Goal: Find specific page/section: Find specific page/section

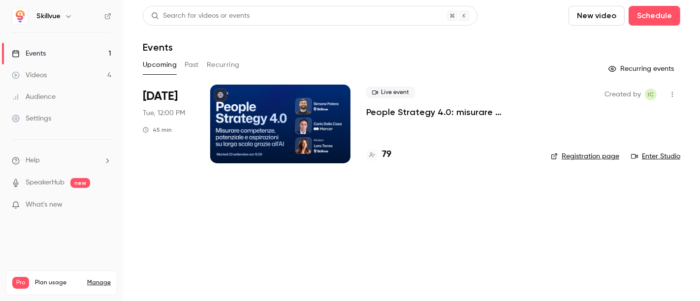
click at [305, 121] on div at bounding box center [280, 124] width 140 height 79
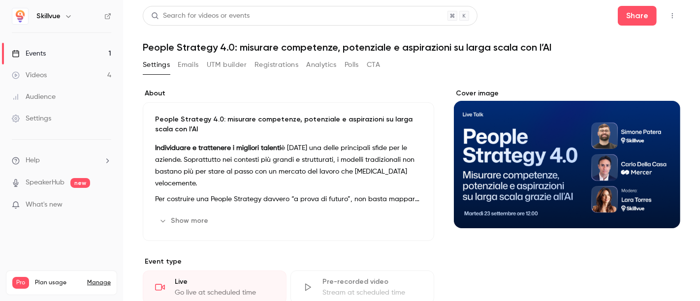
scroll to position [14, 0]
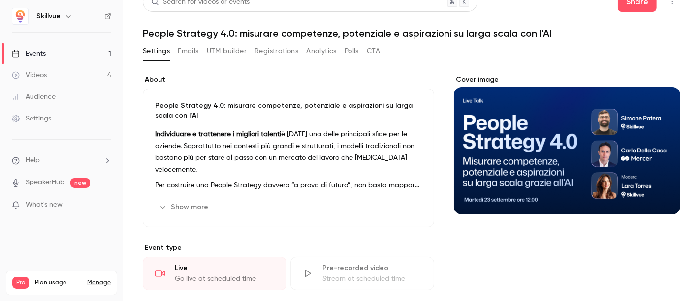
click at [219, 50] on button "UTM builder" at bounding box center [227, 51] width 40 height 16
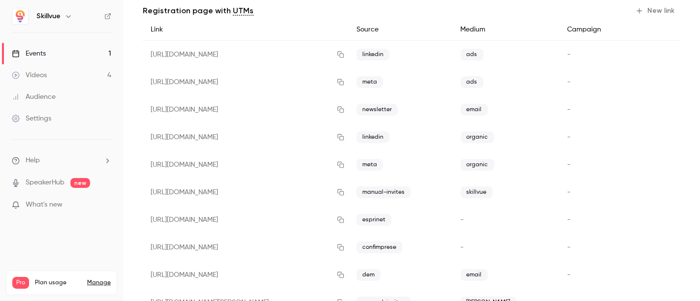
scroll to position [122, 0]
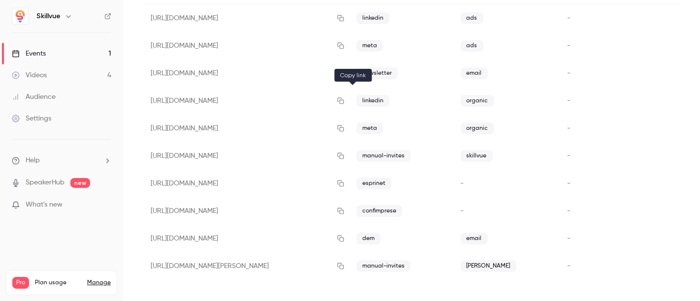
click at [345, 100] on icon "button" at bounding box center [341, 100] width 8 height 7
